Goal: Navigation & Orientation: Find specific page/section

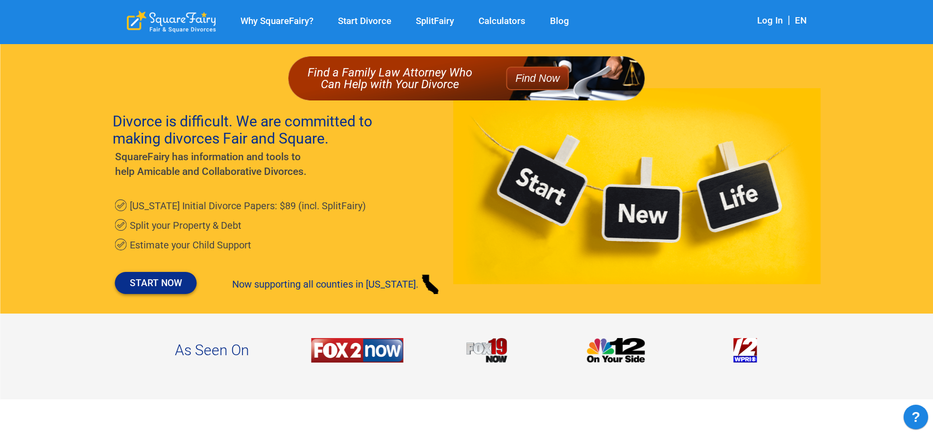
click at [161, 280] on link "START NOW" at bounding box center [156, 283] width 82 height 22
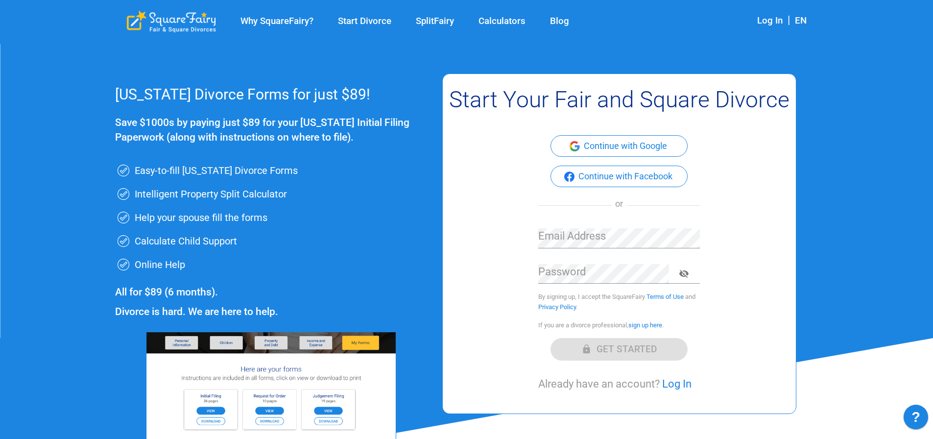
click at [267, 22] on link "Why SquareFairy?" at bounding box center [276, 21] width 97 height 11
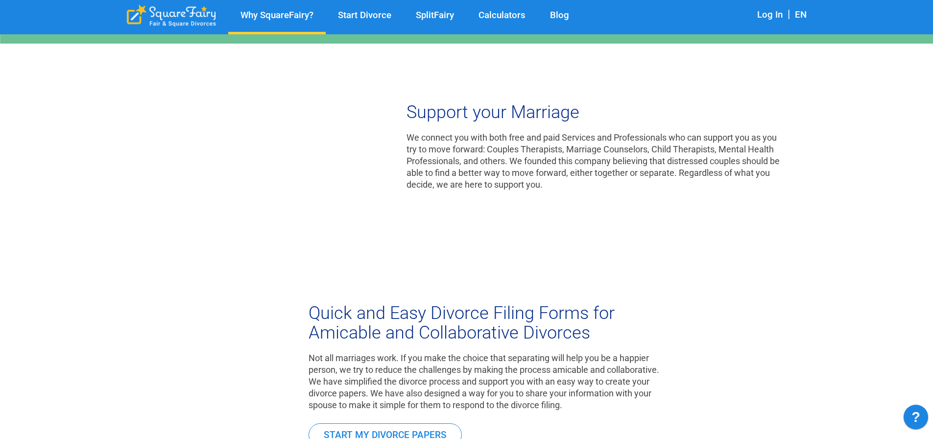
scroll to position [245, 0]
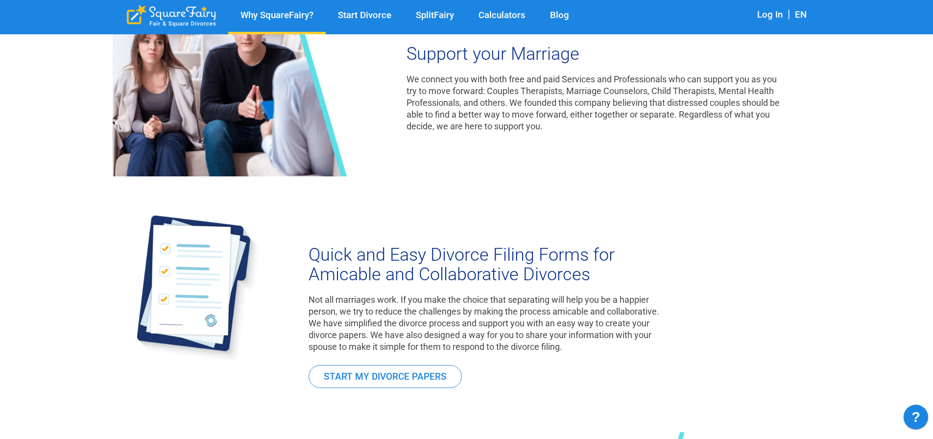
click at [433, 14] on link "SplitFairy" at bounding box center [435, 15] width 63 height 11
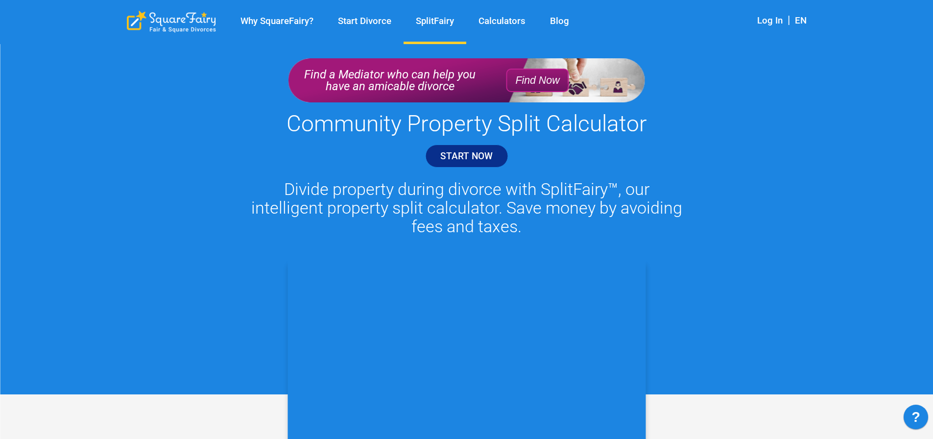
click at [455, 155] on link "START NOW" at bounding box center [466, 155] width 83 height 23
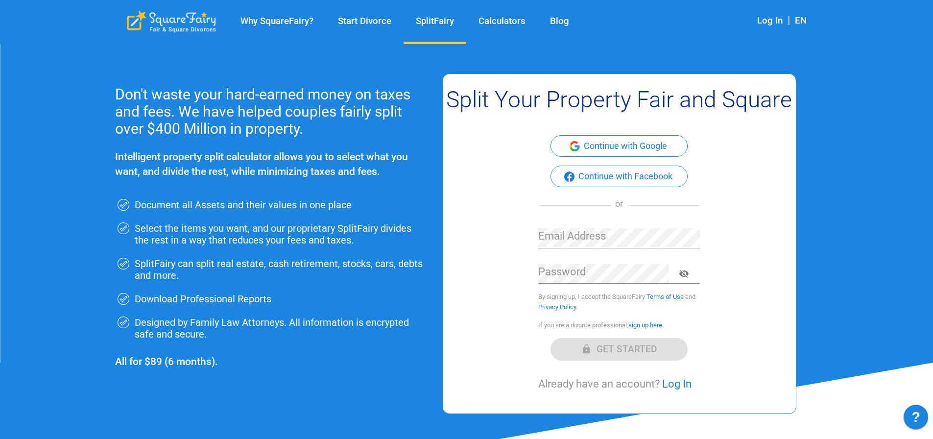
click at [291, 19] on link "Why SquareFairy?" at bounding box center [276, 21] width 97 height 11
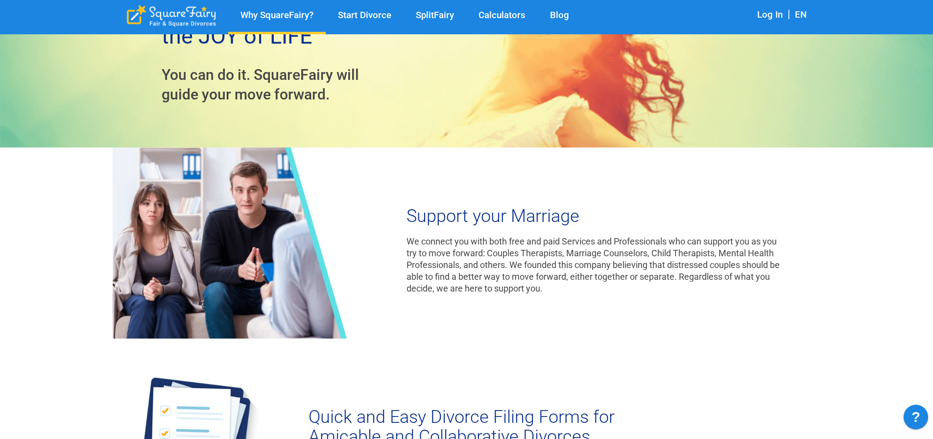
scroll to position [147, 0]
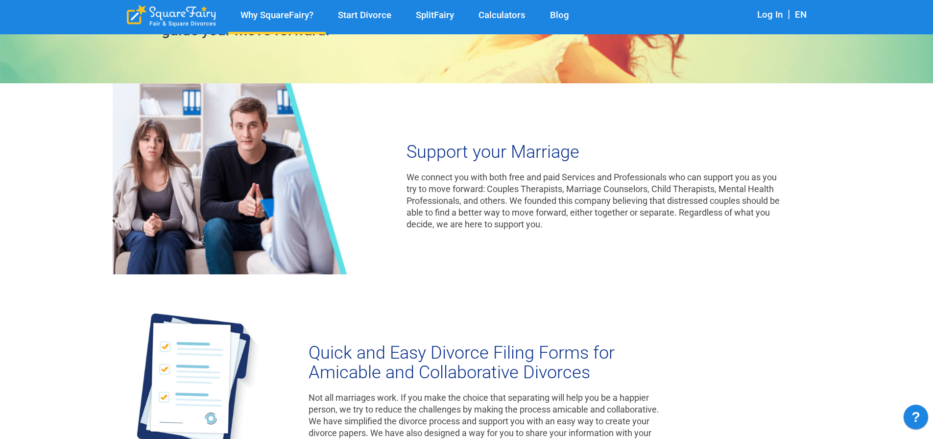
click at [511, 14] on link "Calculators" at bounding box center [502, 15] width 72 height 11
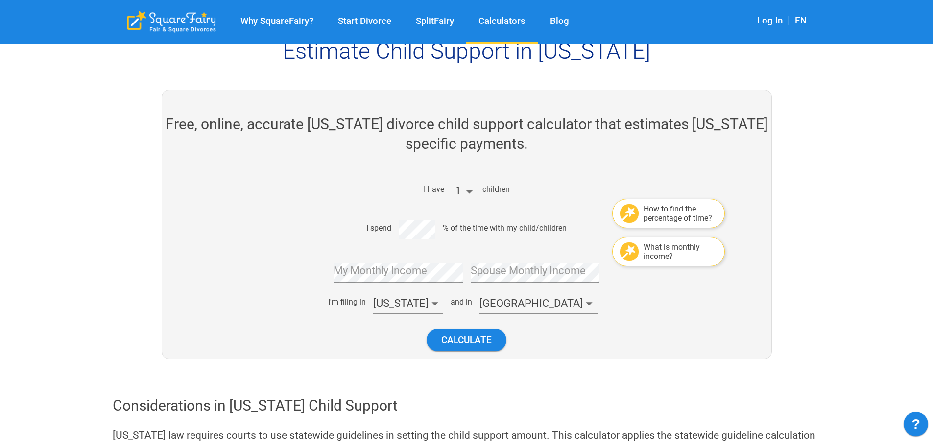
scroll to position [147, 0]
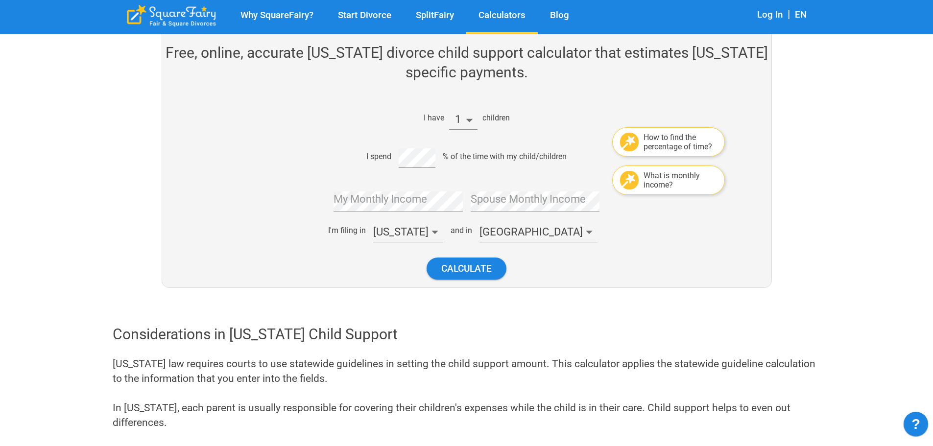
click at [447, 16] on link "SplitFairy" at bounding box center [435, 15] width 63 height 11
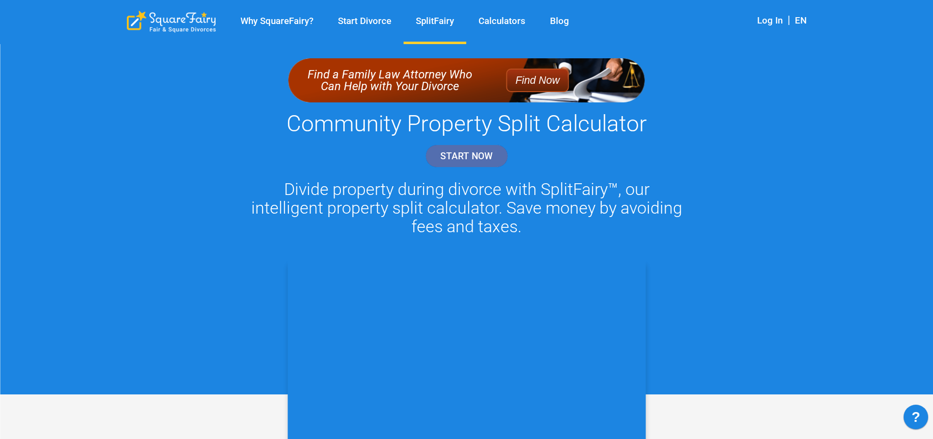
click at [454, 155] on link "START NOW" at bounding box center [466, 155] width 83 height 23
